Goal: Find contact information: Find contact information

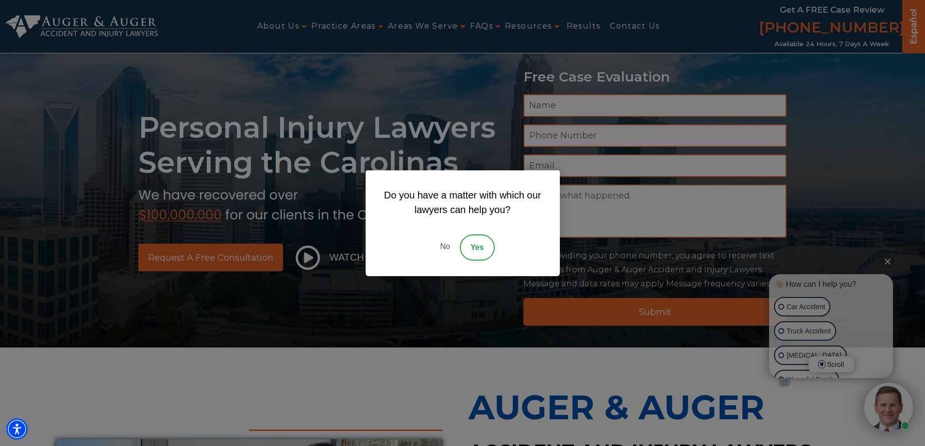
click at [445, 246] on link "No" at bounding box center [444, 247] width 29 height 26
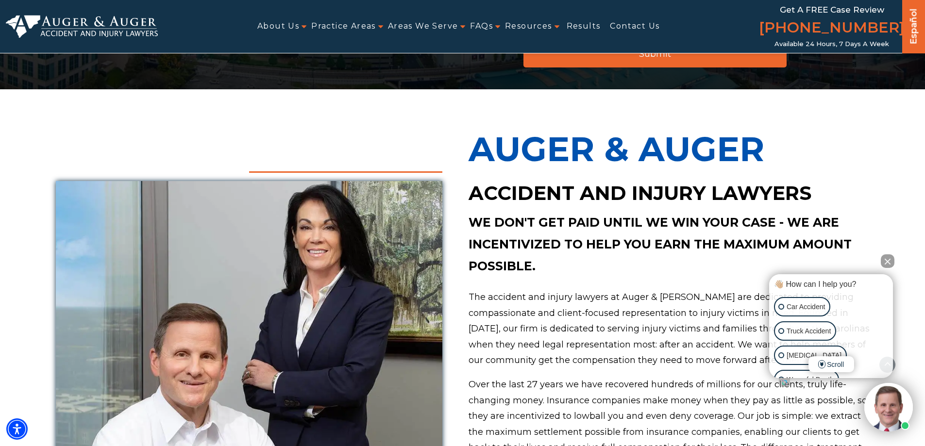
scroll to position [243, 0]
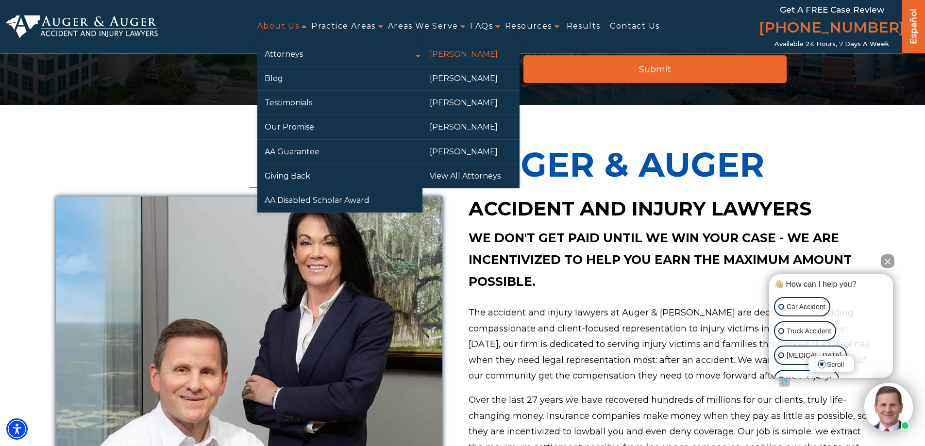
click at [469, 56] on link "[PERSON_NAME]" at bounding box center [470, 54] width 97 height 24
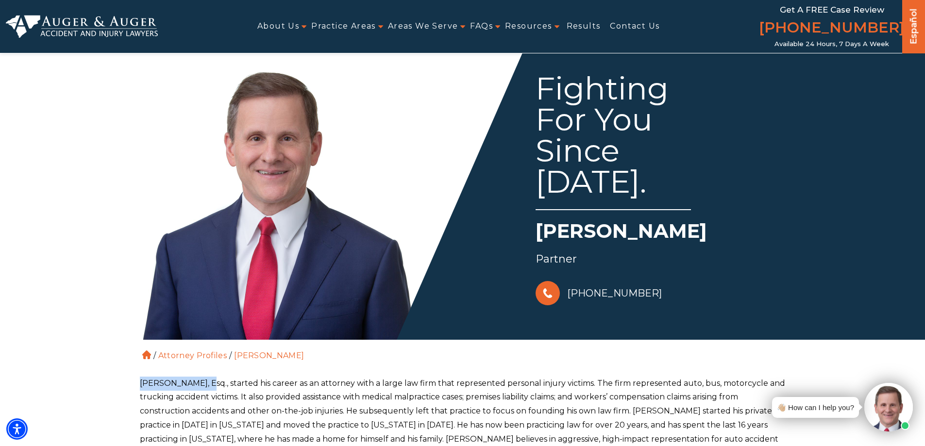
drag, startPoint x: 140, startPoint y: 383, endPoint x: 208, endPoint y: 388, distance: 68.1
click at [208, 388] on p "Herbert W. Auger, Esq., started his career as an attorney with a large law firm…" at bounding box center [463, 419] width 646 height 84
copy p "[PERSON_NAME]"
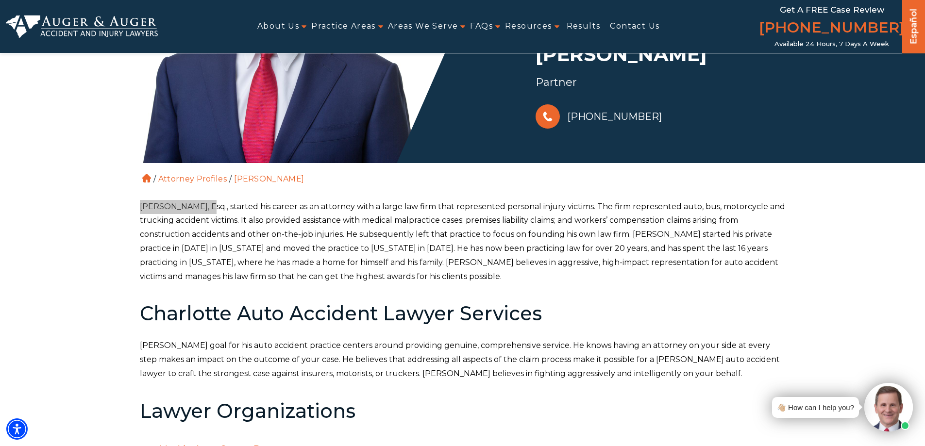
scroll to position [194, 0]
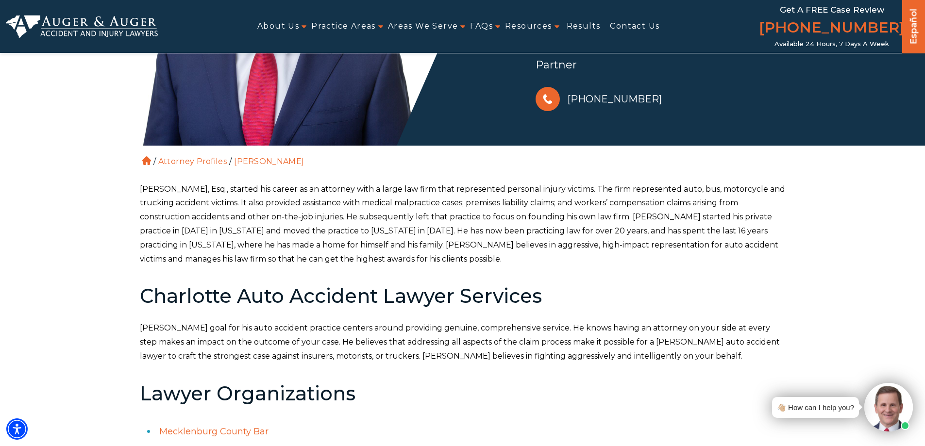
click at [230, 236] on p "Herbert W. Auger, Esq., started his career as an attorney with a large law firm…" at bounding box center [463, 225] width 646 height 84
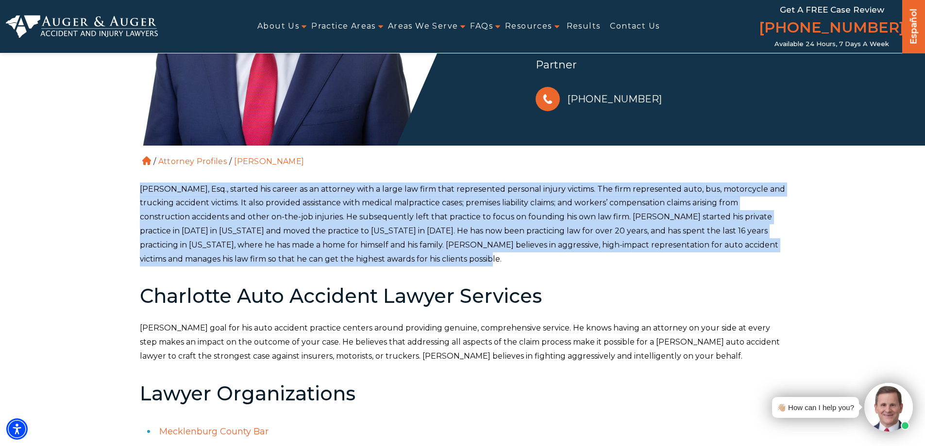
drag, startPoint x: 140, startPoint y: 187, endPoint x: 468, endPoint y: 254, distance: 335.3
click at [468, 254] on p "Herbert W. Auger, Esq., started his career as an attorney with a large law firm…" at bounding box center [463, 225] width 646 height 84
copy p "Herbert W. Auger, Esq., started his career as an attorney with a large law firm…"
